Goal: Check status

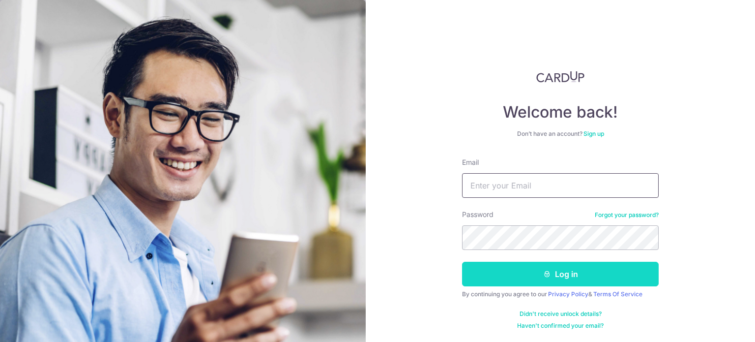
type input "[PERSON_NAME][EMAIL_ADDRESS][PERSON_NAME][DOMAIN_NAME]"
click at [564, 276] on button "Log in" at bounding box center [560, 274] width 197 height 25
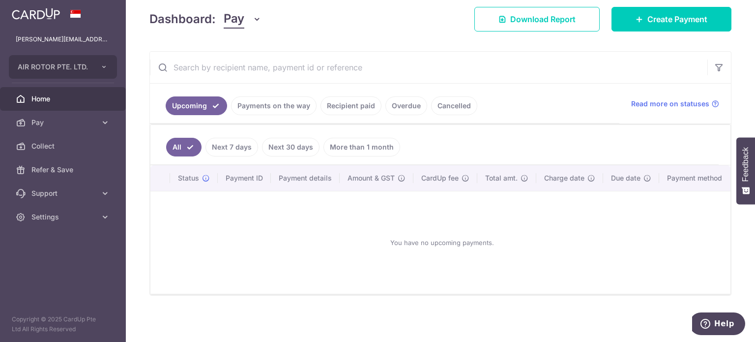
scroll to position [142, 0]
click at [286, 102] on link "Payments on the way" at bounding box center [274, 105] width 86 height 19
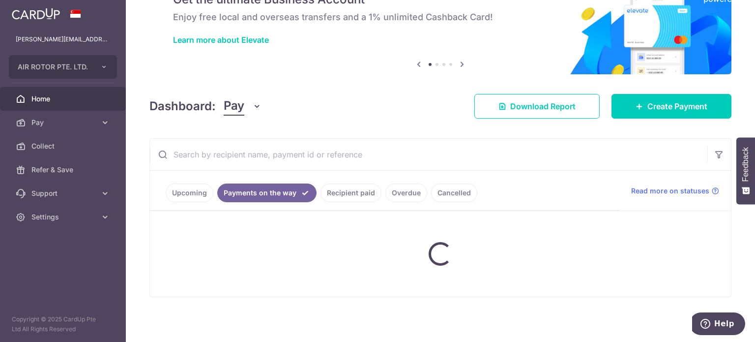
scroll to position [43, 0]
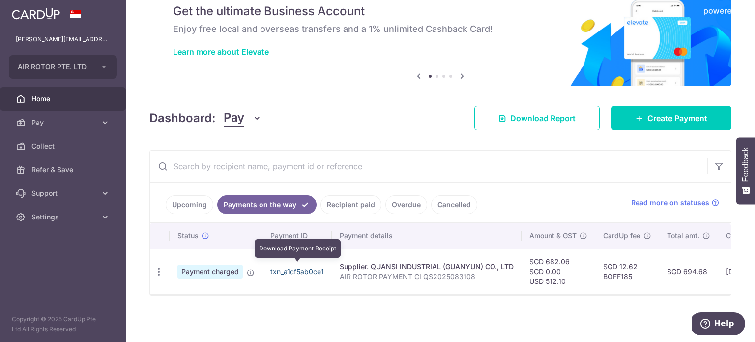
click at [301, 267] on link "txn_a1cf5ab0ce1" at bounding box center [297, 271] width 54 height 8
